Goal: Information Seeking & Learning: Find specific fact

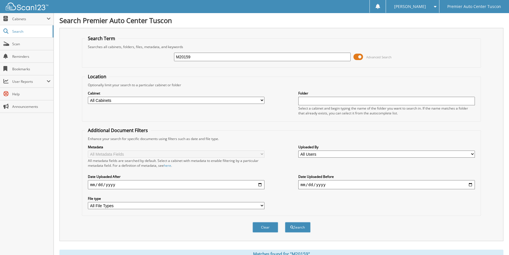
drag, startPoint x: 199, startPoint y: 57, endPoint x: 160, endPoint y: 59, distance: 38.7
click at [160, 59] on div "M20159 Advanced Search" at bounding box center [281, 56] width 393 height 15
type input "b36848"
click at [285, 222] on button "Search" at bounding box center [298, 227] width 26 height 11
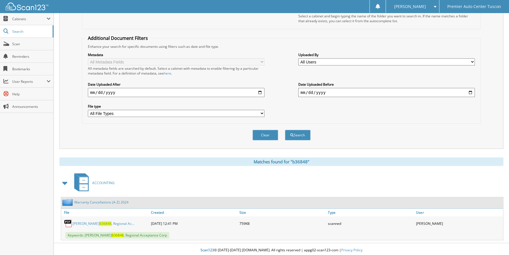
scroll to position [92, 0]
click at [104, 221] on span "B36848" at bounding box center [105, 223] width 12 height 5
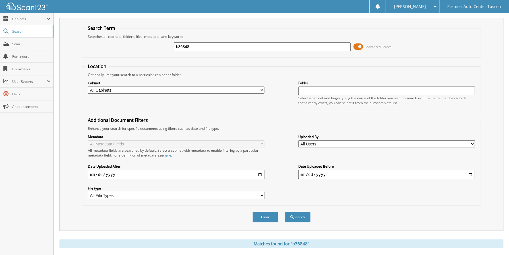
scroll to position [7, 0]
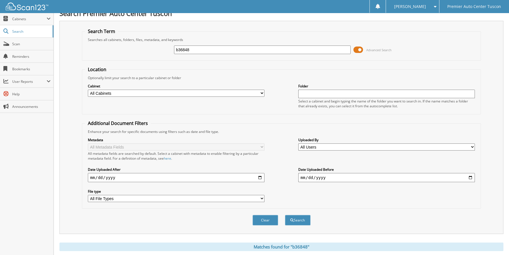
drag, startPoint x: 204, startPoint y: 53, endPoint x: 77, endPoint y: 57, distance: 127.8
click at [77, 57] on div "Search Term Searches all cabinets, folders, files, metadata, and keywords b3684…" at bounding box center [281, 127] width 444 height 213
type input "b38550"
click at [285, 215] on button "Search" at bounding box center [298, 220] width 26 height 11
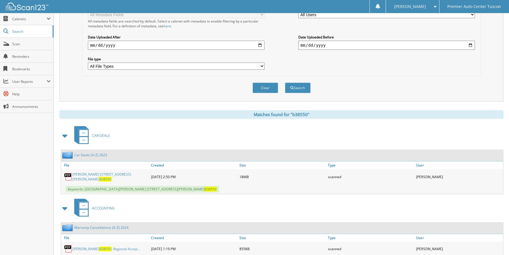
scroll to position [142, 0]
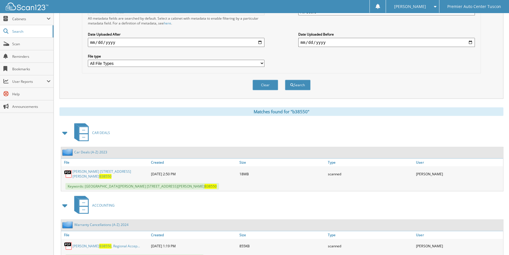
click at [97, 173] on link "Ramsey, Adrian 2023, Bell Rd. B38550" at bounding box center [111, 174] width 76 height 10
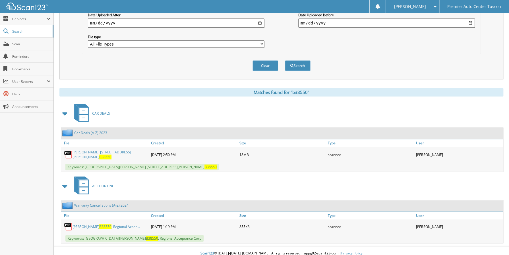
scroll to position [164, 0]
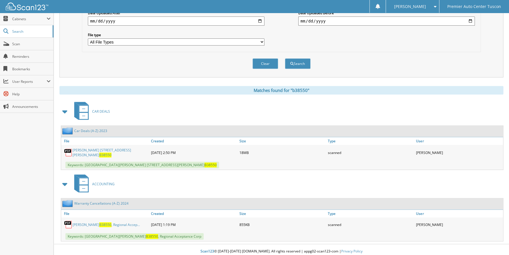
click at [97, 222] on link "Ramsey, Adrian B38550 , Regional Accep..." at bounding box center [106, 224] width 67 height 5
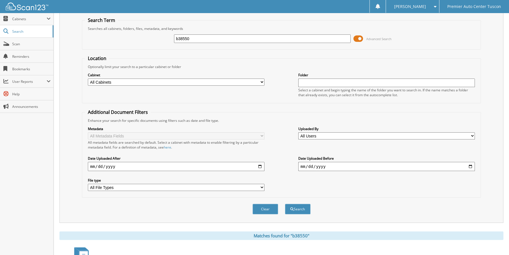
scroll to position [0, 0]
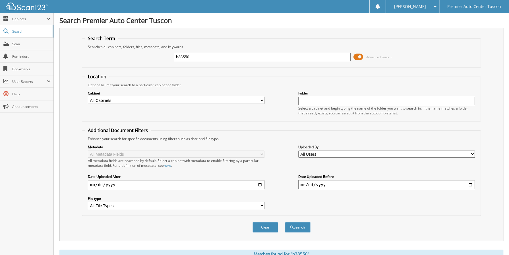
drag, startPoint x: 198, startPoint y: 55, endPoint x: 105, endPoint y: 67, distance: 93.2
click at [105, 67] on form "Search Term Searches all cabinets, folders, files, metadata, and keywords b3855…" at bounding box center [281, 136] width 399 height 203
type input "b32436"
click at [285, 222] on button "Search" at bounding box center [298, 227] width 26 height 11
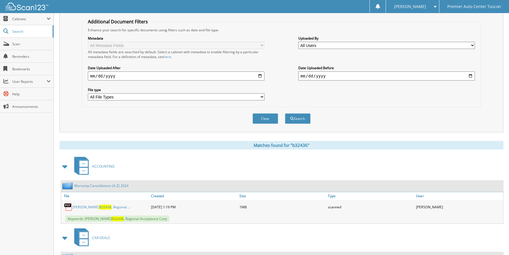
scroll to position [142, 0]
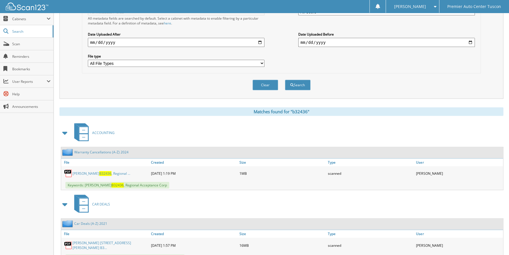
click at [97, 173] on link "Hernandez, Angelica B32436 , Regional ..." at bounding box center [102, 173] width 58 height 5
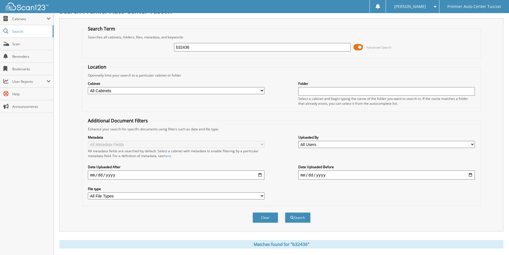
scroll to position [0, 0]
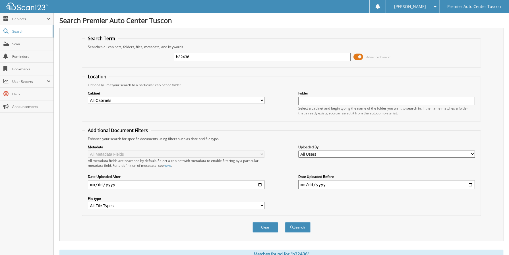
drag, startPoint x: 199, startPoint y: 59, endPoint x: 98, endPoint y: 59, distance: 100.1
click at [106, 59] on div "b32436 Advanced Search" at bounding box center [281, 56] width 393 height 15
type input "w34319"
click at [285, 222] on button "Search" at bounding box center [298, 227] width 26 height 11
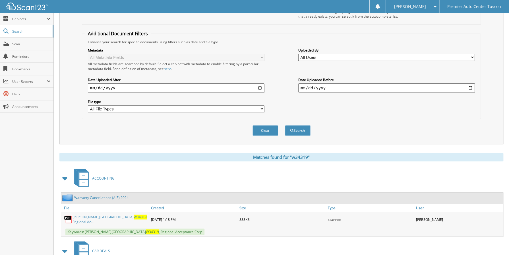
scroll to position [114, 0]
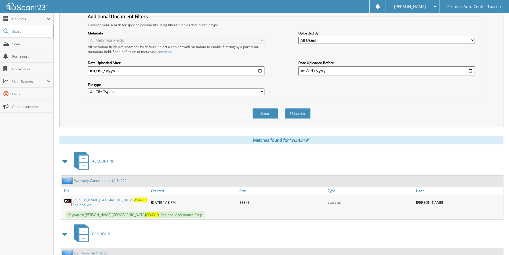
click at [134, 201] on span "W34319" at bounding box center [140, 199] width 13 height 5
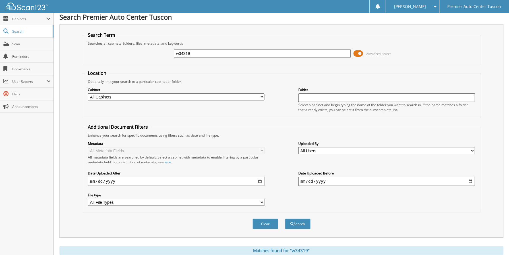
scroll to position [0, 0]
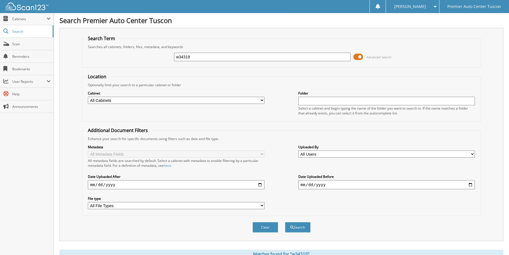
drag, startPoint x: 199, startPoint y: 58, endPoint x: 113, endPoint y: 61, distance: 86.2
click at [113, 61] on div "w34319 Advanced Search" at bounding box center [281, 56] width 393 height 15
type input "w33315"
click at [285, 222] on button "Search" at bounding box center [298, 227] width 26 height 11
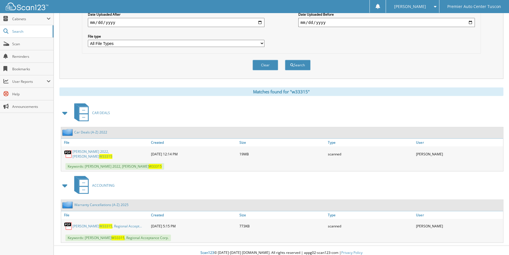
scroll to position [164, 0]
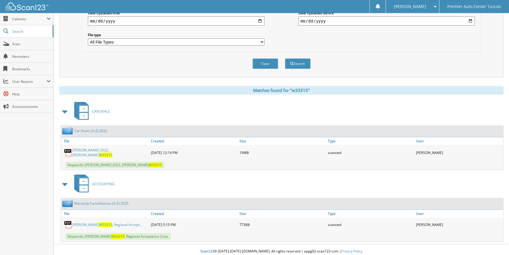
click at [114, 222] on link "Wylie, Teresa W33315 , Regional Accept..." at bounding box center [107, 224] width 69 height 5
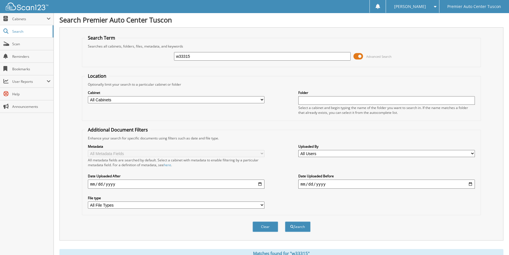
scroll to position [0, 0]
drag, startPoint x: 192, startPoint y: 57, endPoint x: 108, endPoint y: 63, distance: 84.4
click at [108, 63] on div "w33315 Advanced Search" at bounding box center [281, 56] width 393 height 15
type input "e30325a"
click at [285, 222] on button "Search" at bounding box center [298, 227] width 26 height 11
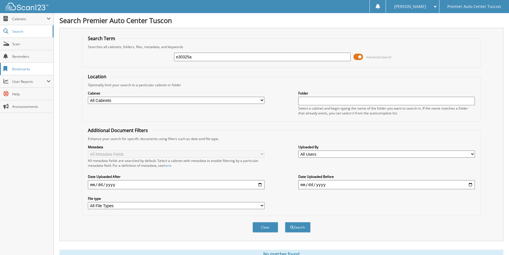
drag, startPoint x: 203, startPoint y: 59, endPoint x: 39, endPoint y: 64, distance: 163.9
click at [57, 64] on div "Search Premier Auto Center Tuscon Search Term Searches all cabinets, folders, f…" at bounding box center [281, 139] width 455 height 278
type input "g41195"
click at [285, 222] on button "Search" at bounding box center [298, 227] width 26 height 11
drag, startPoint x: 195, startPoint y: 55, endPoint x: 117, endPoint y: 65, distance: 78.5
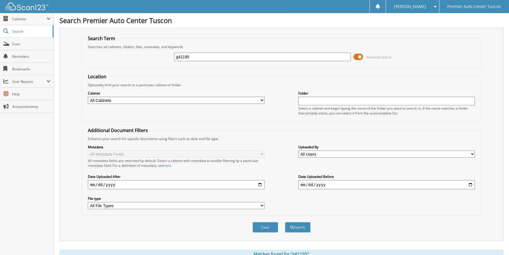
click at [117, 65] on fieldset "Search Term Searches all cabinets, folders, files, metadata, and keywords g4119…" at bounding box center [281, 51] width 399 height 32
type input "c35916"
click at [285, 222] on button "Search" at bounding box center [298, 227] width 26 height 11
drag, startPoint x: 190, startPoint y: 59, endPoint x: 136, endPoint y: 56, distance: 54.1
click at [136, 56] on div "c35916 Advanced Search" at bounding box center [281, 56] width 393 height 15
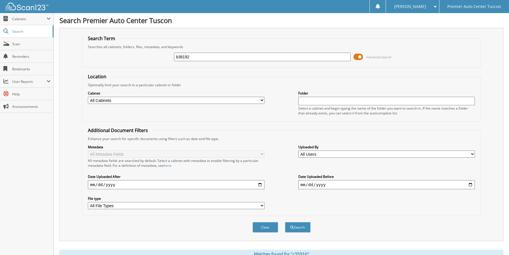
type input "b38192"
click at [285, 222] on button "Search" at bounding box center [298, 227] width 26 height 11
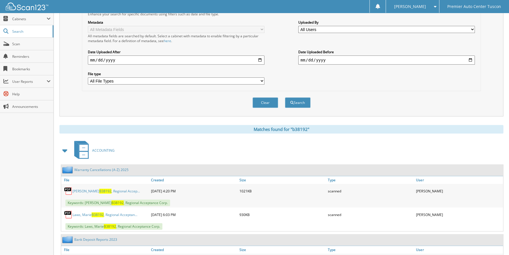
scroll to position [142, 0]
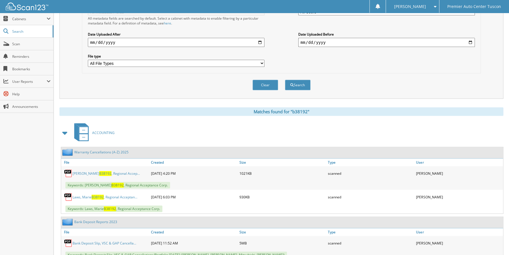
click at [99, 173] on span "B38192" at bounding box center [105, 173] width 12 height 5
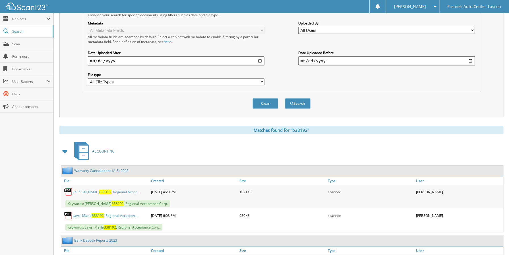
scroll to position [28, 0]
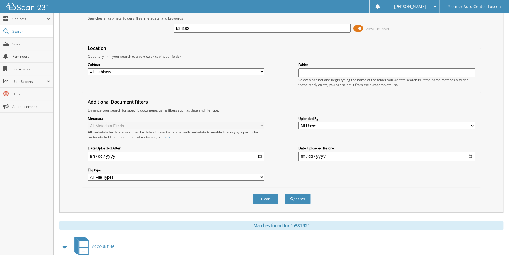
drag, startPoint x: 197, startPoint y: 30, endPoint x: 111, endPoint y: 32, distance: 85.4
click at [115, 32] on div "b38192 Advanced Search" at bounding box center [281, 28] width 393 height 15
type input "26802"
click at [285, 193] on button "Search" at bounding box center [298, 198] width 26 height 11
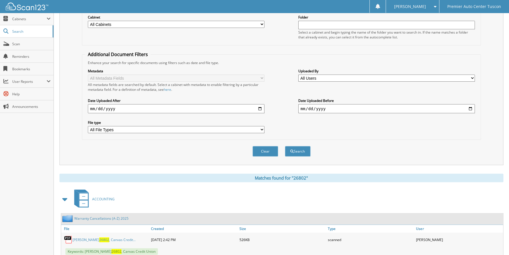
scroll to position [114, 0]
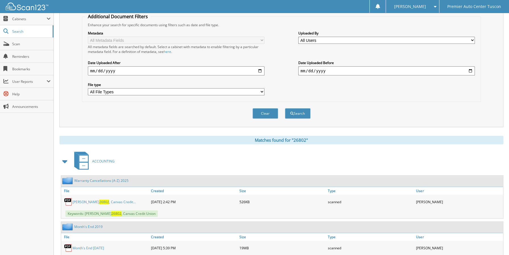
click at [103, 200] on span "26802" at bounding box center [104, 201] width 10 height 5
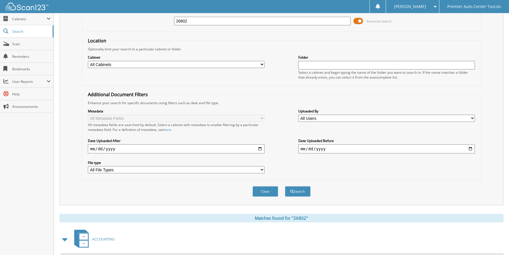
scroll to position [0, 0]
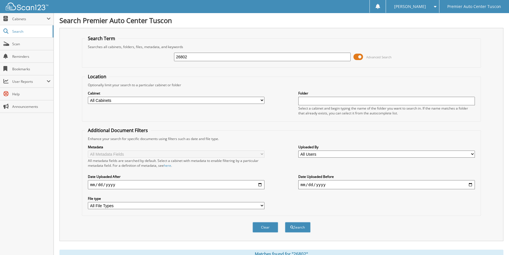
drag, startPoint x: 191, startPoint y: 59, endPoint x: 86, endPoint y: 76, distance: 106.1
click at [86, 76] on form "Search Term Searches all cabinets, folders, files, metadata, and keywords 26802…" at bounding box center [281, 136] width 399 height 203
type input "26493"
click at [285, 222] on button "Search" at bounding box center [298, 227] width 26 height 11
drag, startPoint x: 157, startPoint y: 61, endPoint x: 121, endPoint y: 72, distance: 37.7
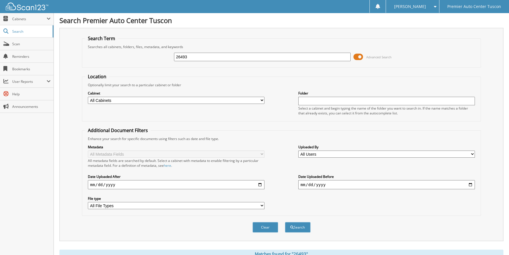
click at [121, 72] on form "Search Term Searches all cabinets, folders, files, metadata, and keywords 26493…" at bounding box center [281, 136] width 399 height 203
type input "w35983"
click at [285, 222] on button "Search" at bounding box center [298, 227] width 26 height 11
drag, startPoint x: 198, startPoint y: 56, endPoint x: -9, endPoint y: 86, distance: 208.6
click at [0, 86] on html "Sue L. Settings Logout Premier Auto Center Tuscon Close Cabinets My Company Sea…" at bounding box center [254, 139] width 509 height 278
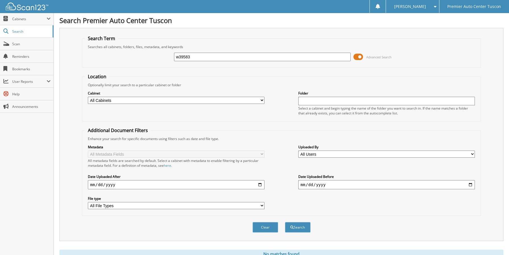
type input "w39583"
click at [285, 222] on button "Search" at bounding box center [298, 227] width 26 height 11
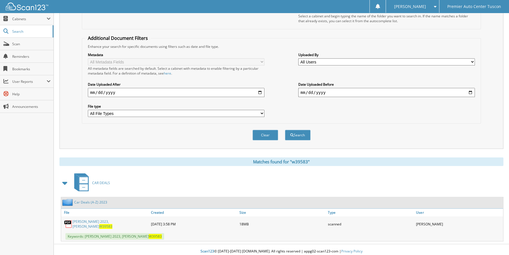
scroll to position [92, 0]
click at [100, 222] on link "Herrera, Nayeli 2023, Wetmore W39583" at bounding box center [111, 224] width 76 height 10
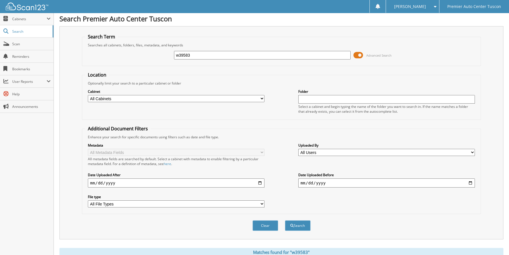
scroll to position [0, 0]
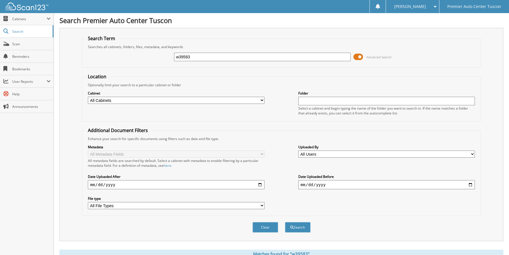
drag, startPoint x: 199, startPoint y: 57, endPoint x: -108, endPoint y: 70, distance: 306.9
click at [0, 70] on html "[PERSON_NAME] Settings Logout Premier Auto Center Tuscon Close Cabinets My Comp…" at bounding box center [254, 175] width 509 height 350
type input "26802"
click at [285, 222] on button "Search" at bounding box center [298, 227] width 26 height 11
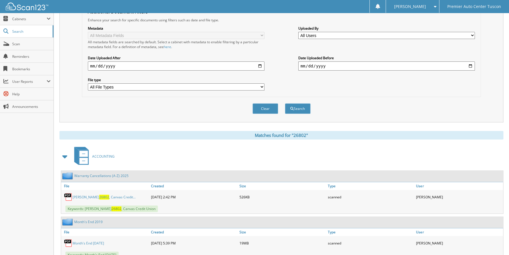
scroll to position [142, 0]
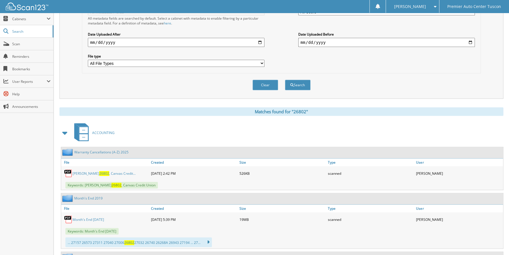
click at [88, 172] on link "Logsdon, Johanna 26802 , Canvas Credit..." at bounding box center [104, 173] width 63 height 5
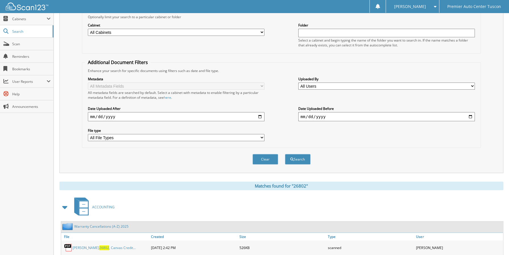
scroll to position [28, 0]
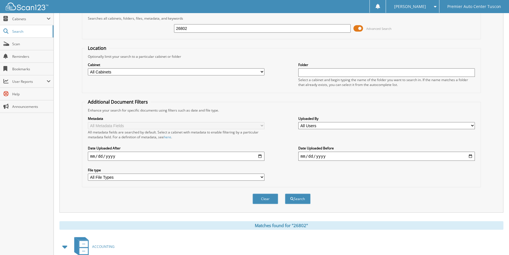
drag, startPoint x: 190, startPoint y: 27, endPoint x: 62, endPoint y: 48, distance: 129.9
click at [62, 48] on div "Search Term Searches all cabinets, folders, files, metadata, and keywords 26802…" at bounding box center [281, 105] width 444 height 213
type input "27541"
click at [285, 193] on button "Search" at bounding box center [298, 198] width 26 height 11
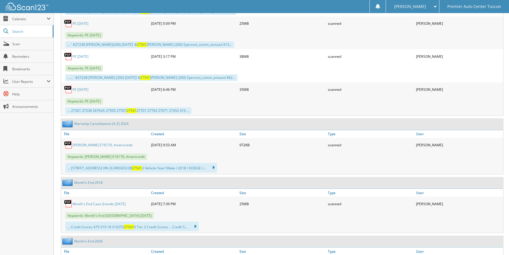
scroll to position [540, 0]
